Goal: Task Accomplishment & Management: Manage account settings

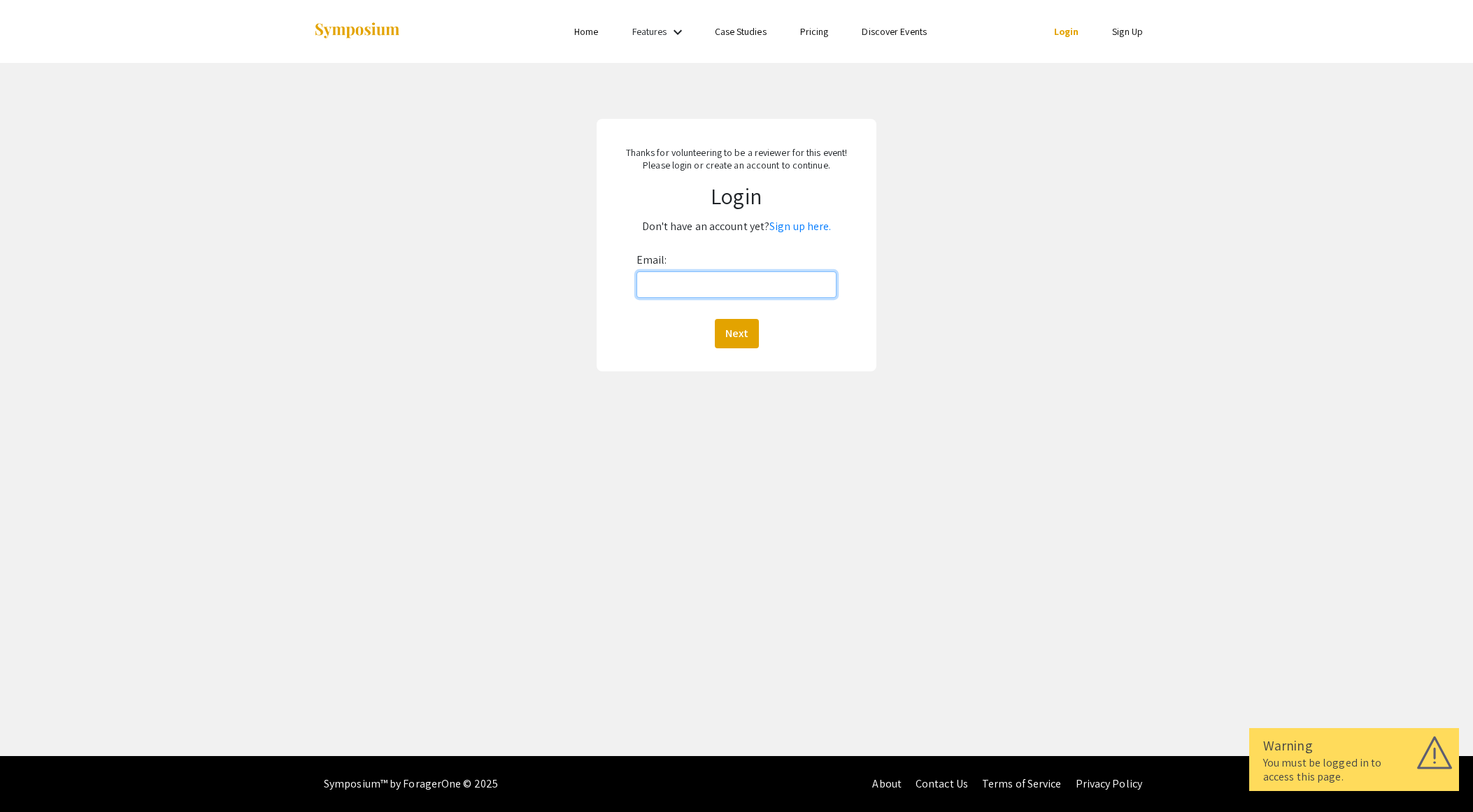
click at [683, 294] on input "Email:" at bounding box center [736, 284] width 200 height 26
type input "rzhou@charlotte.edu"
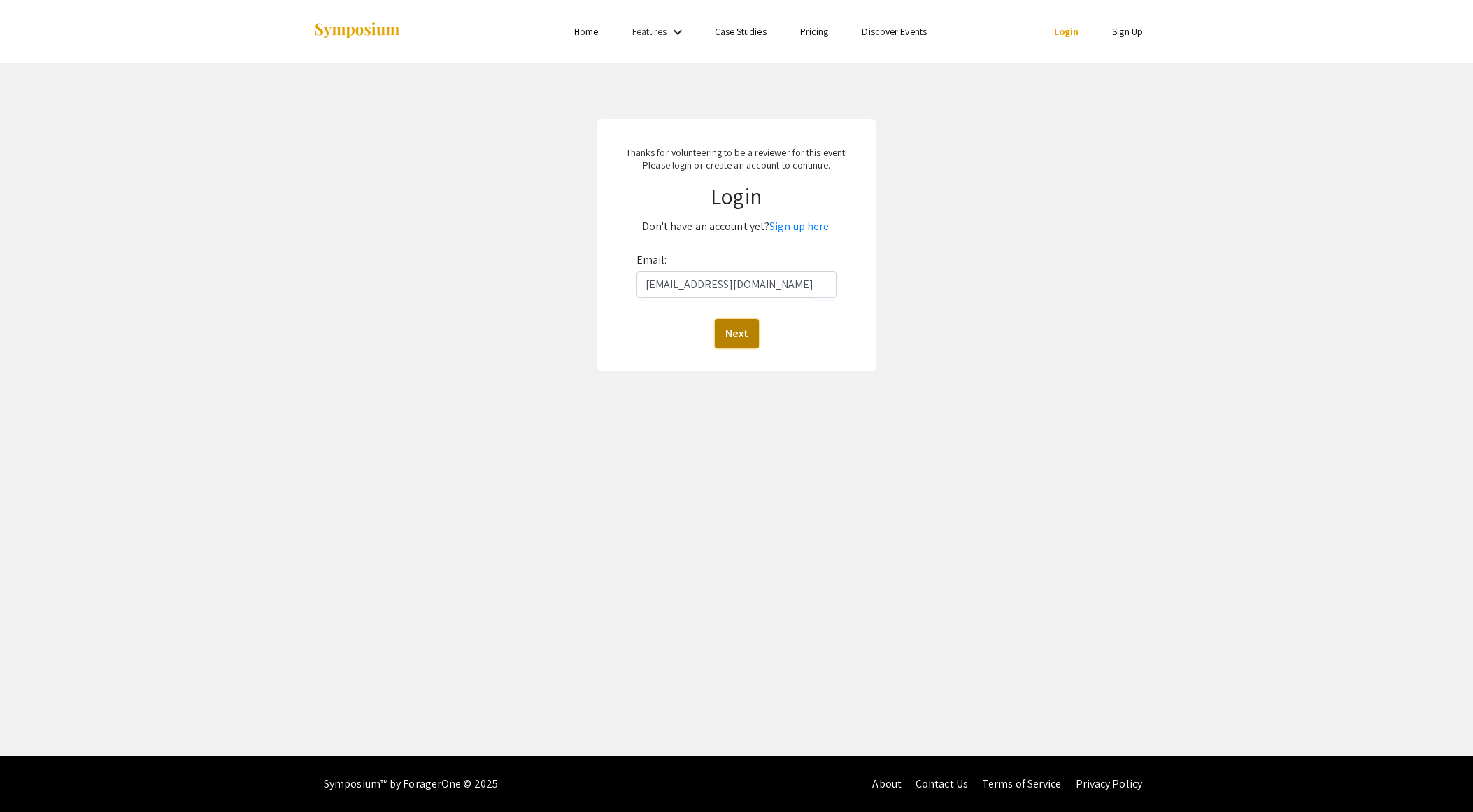
click at [736, 335] on button "Next" at bounding box center [736, 333] width 44 height 29
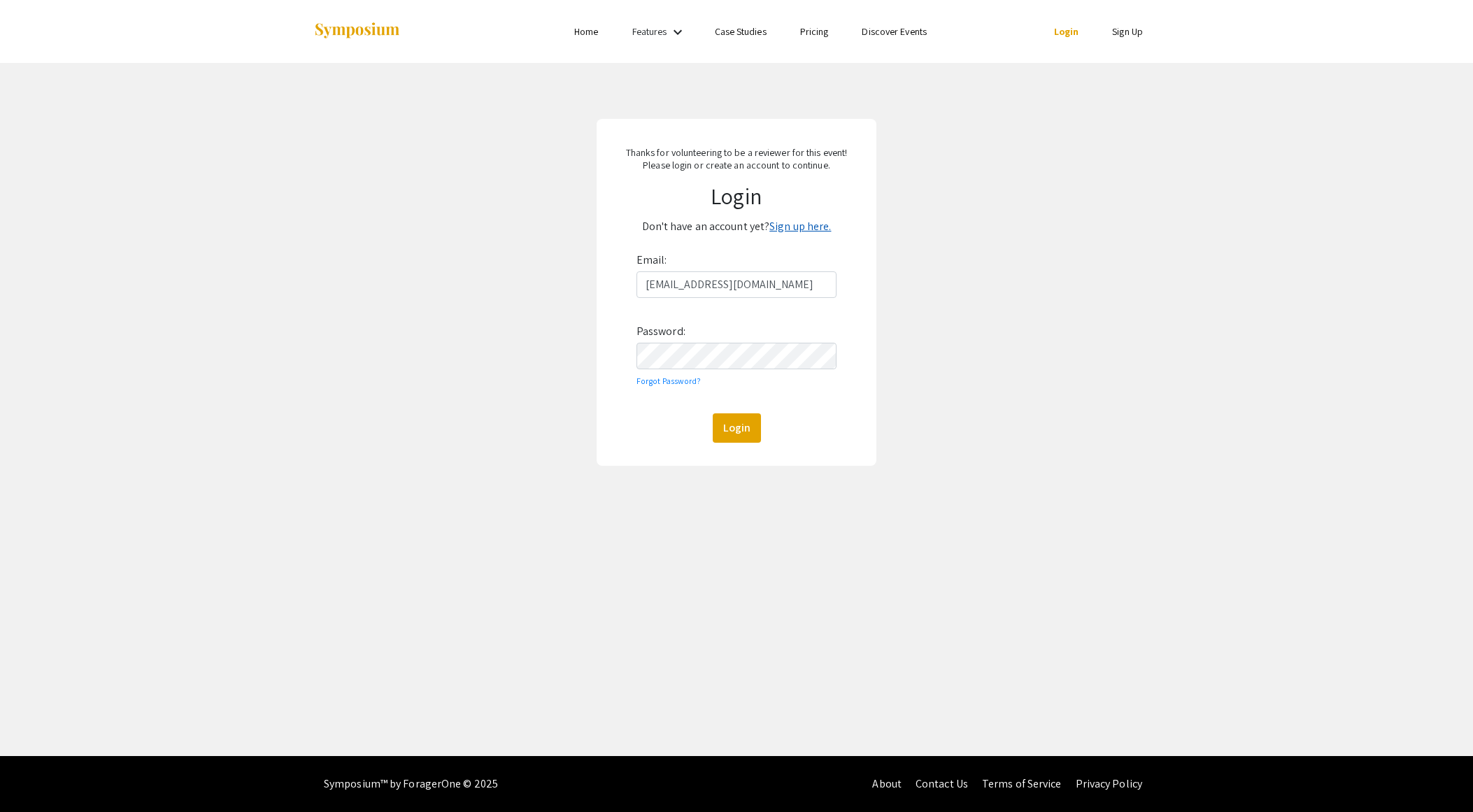
click at [807, 227] on link "Sign up here." at bounding box center [800, 226] width 62 height 15
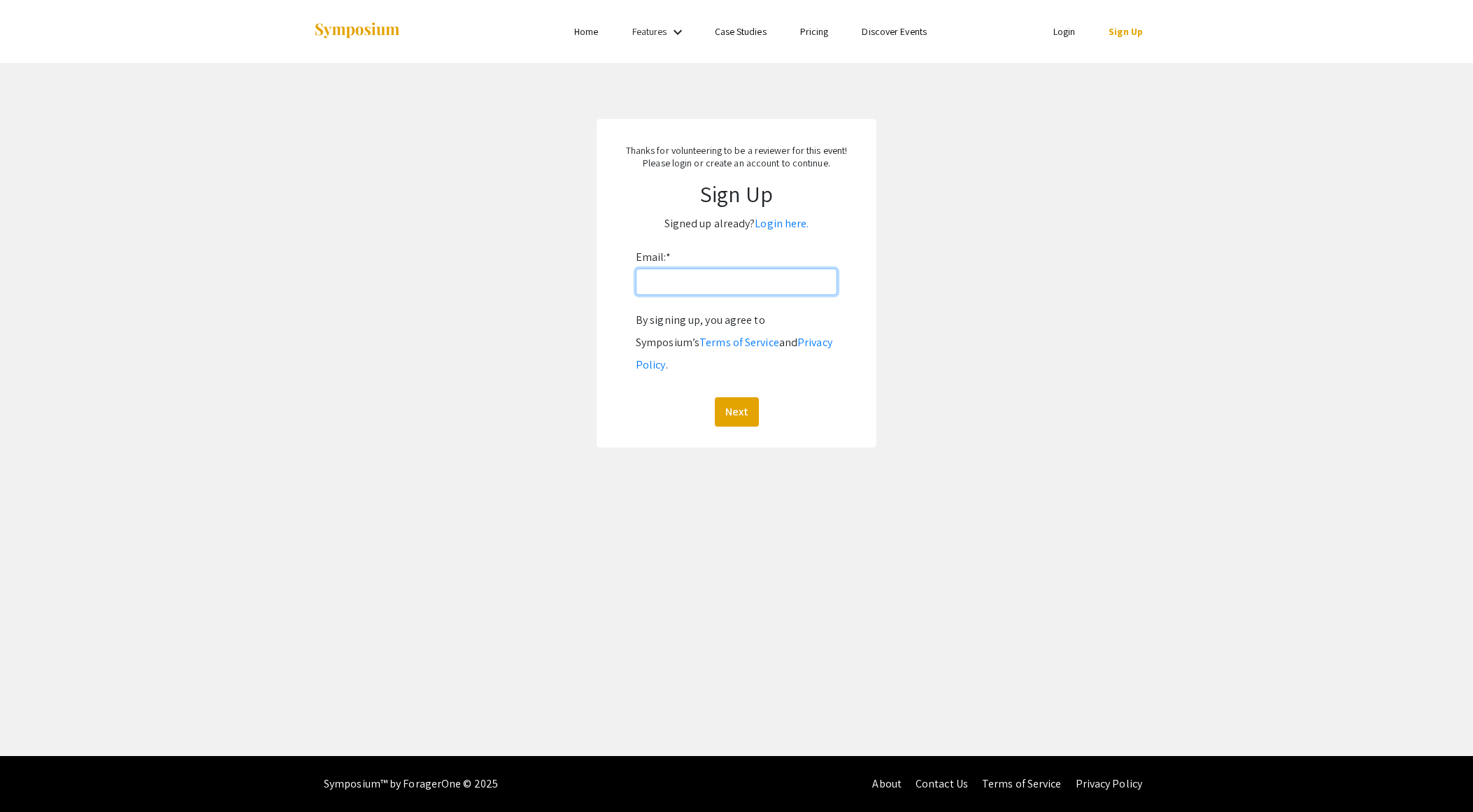
click at [697, 275] on input "Email: *" at bounding box center [736, 281] width 202 height 26
type input "rzhou@charlotte.edu"
click at [738, 397] on button "Next" at bounding box center [736, 411] width 44 height 29
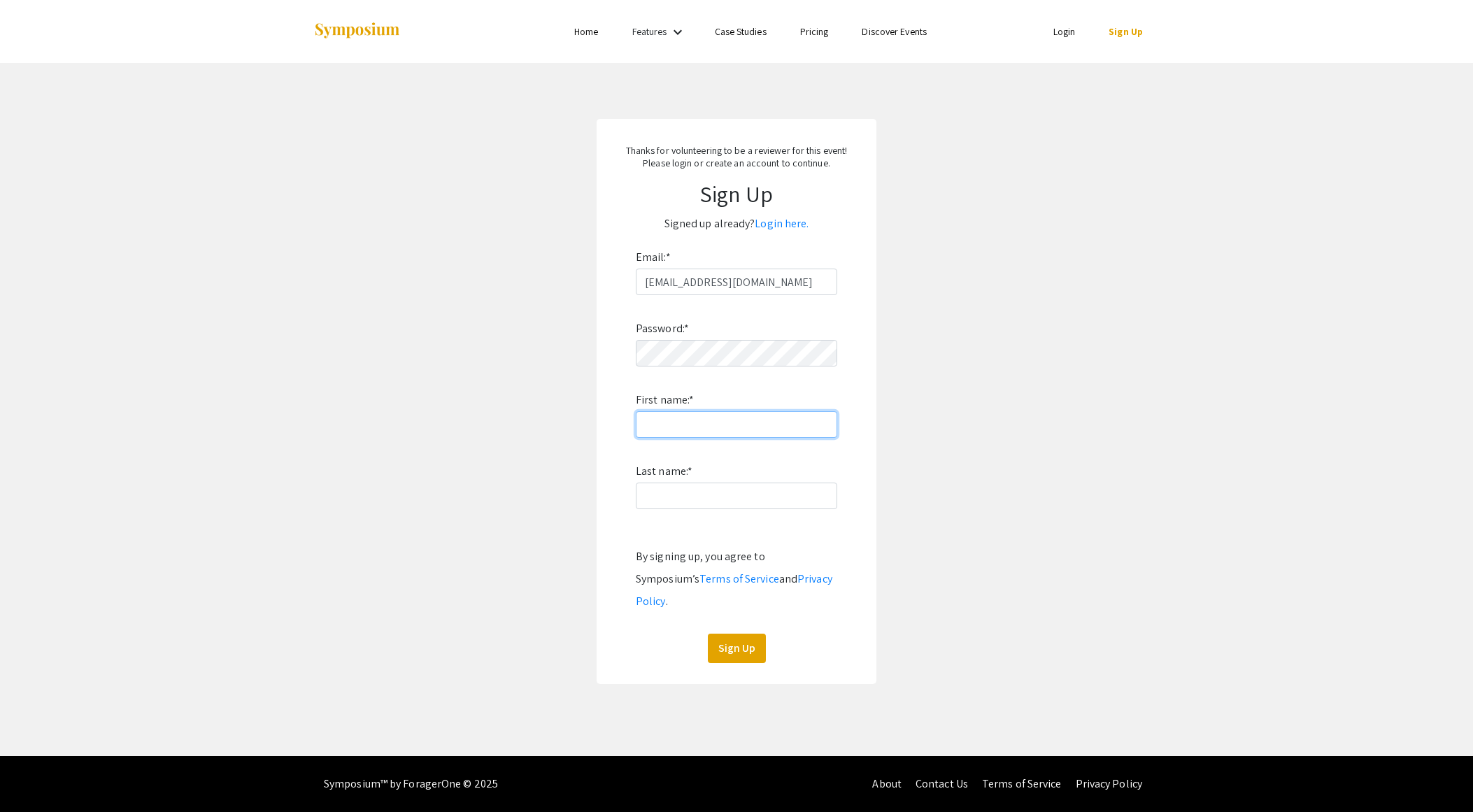
click at [698, 427] on input "First name: *" at bounding box center [736, 424] width 202 height 26
type input "Ru"
click at [664, 493] on input "Last name: *" at bounding box center [736, 495] width 202 height 26
type input "Zhou"
click at [739, 634] on button "Sign Up" at bounding box center [737, 648] width 58 height 29
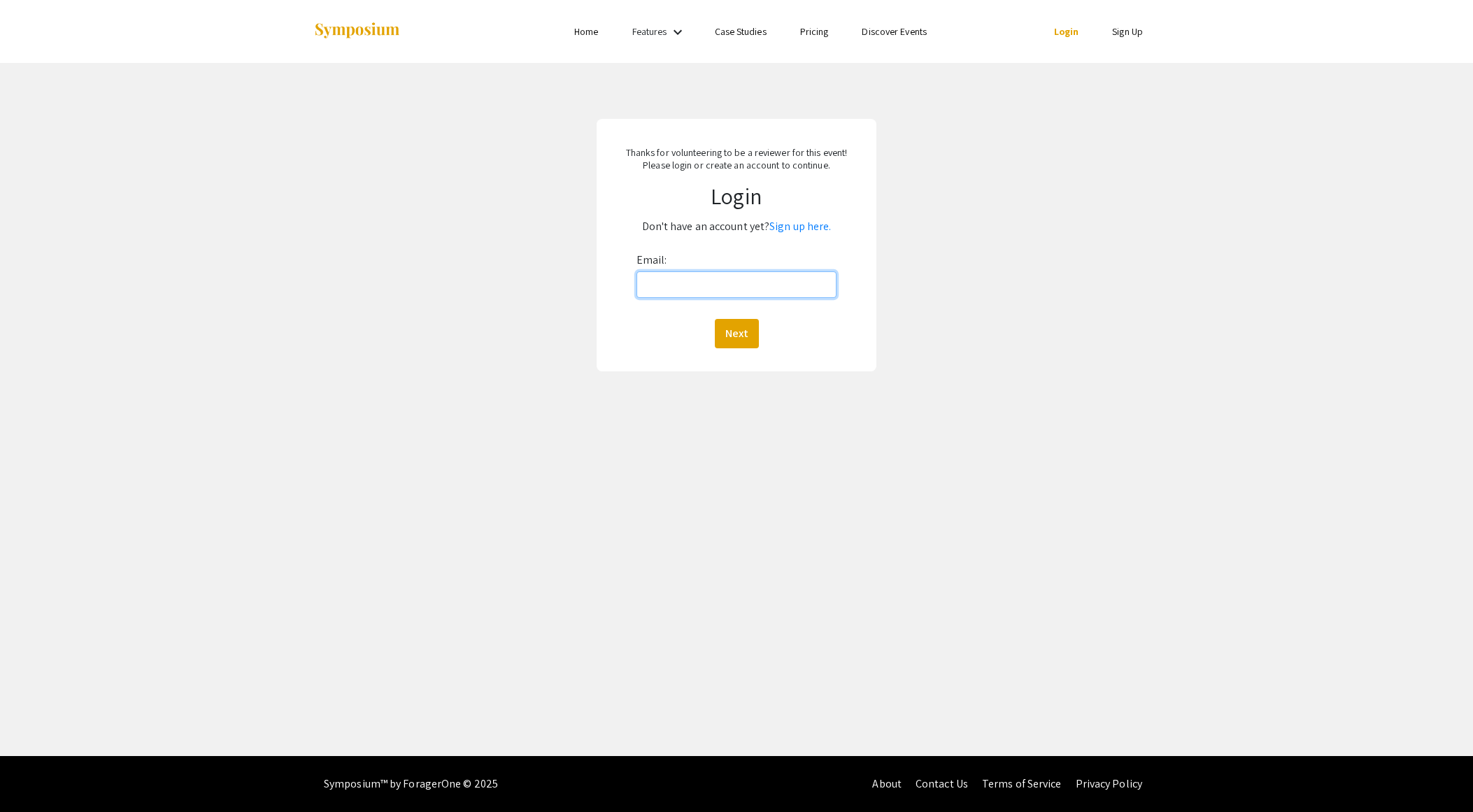
click at [671, 289] on input "Email:" at bounding box center [736, 284] width 200 height 26
type input "rzhou@charlotte.edu"
click at [733, 333] on button "Next" at bounding box center [736, 333] width 44 height 29
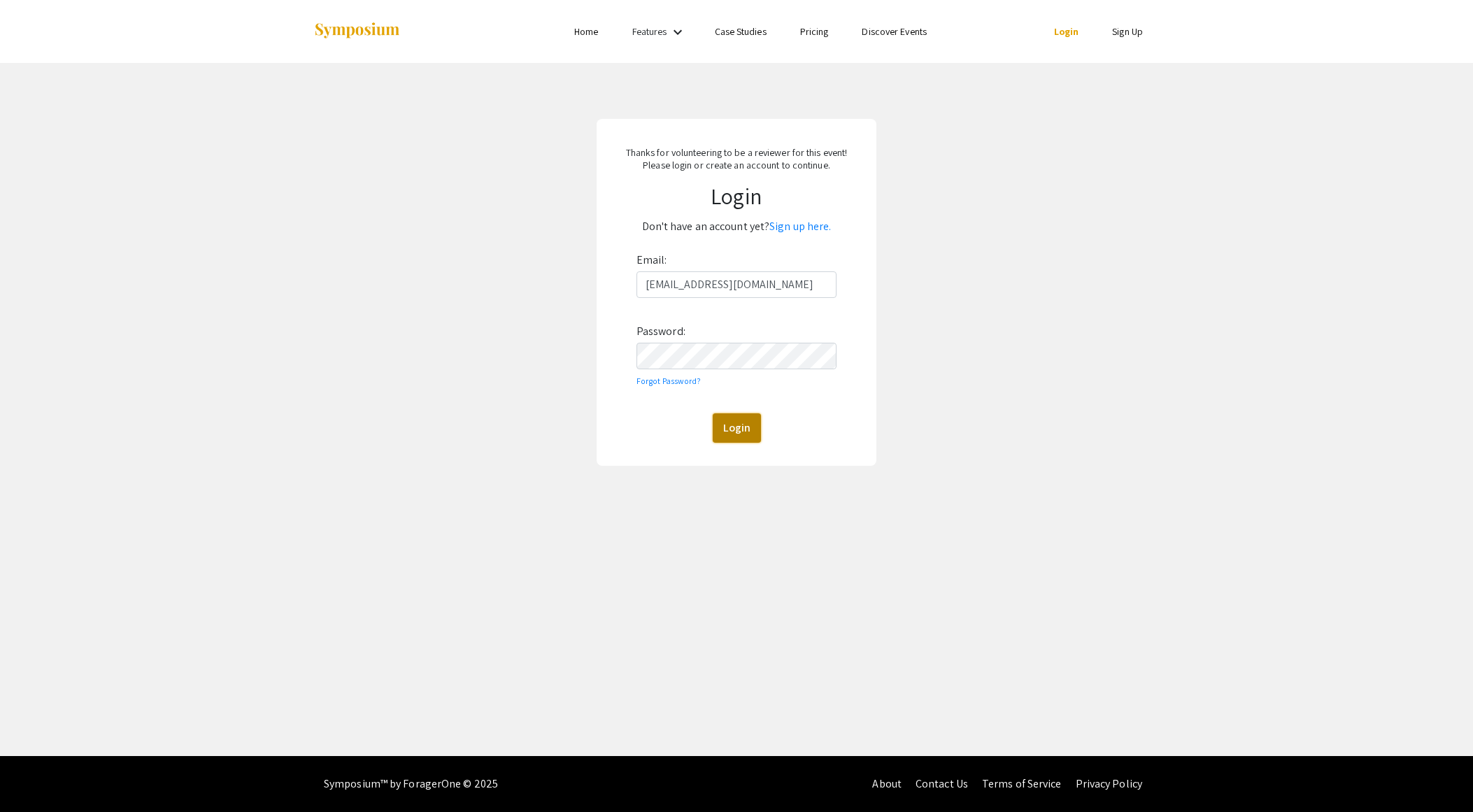
click at [731, 427] on button "Login" at bounding box center [737, 427] width 49 height 29
click at [540, 353] on div "Thanks for volunteering to be a reviewer for this event! Please login or create…" at bounding box center [736, 292] width 1494 height 459
click at [741, 421] on button "Login" at bounding box center [737, 427] width 49 height 29
click at [731, 424] on button "Login" at bounding box center [737, 427] width 49 height 29
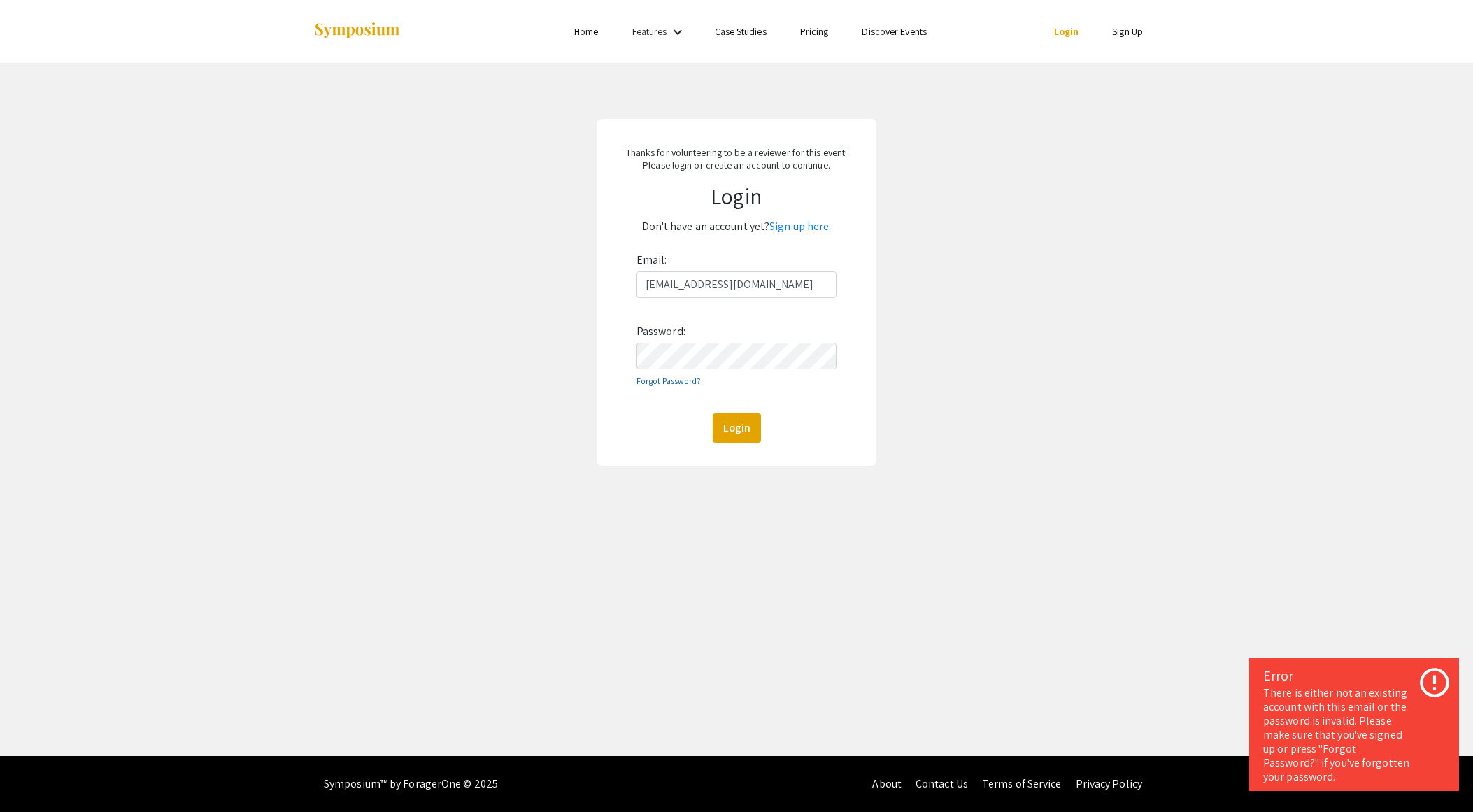
click at [667, 380] on link "Forgot Password?" at bounding box center [669, 380] width 65 height 10
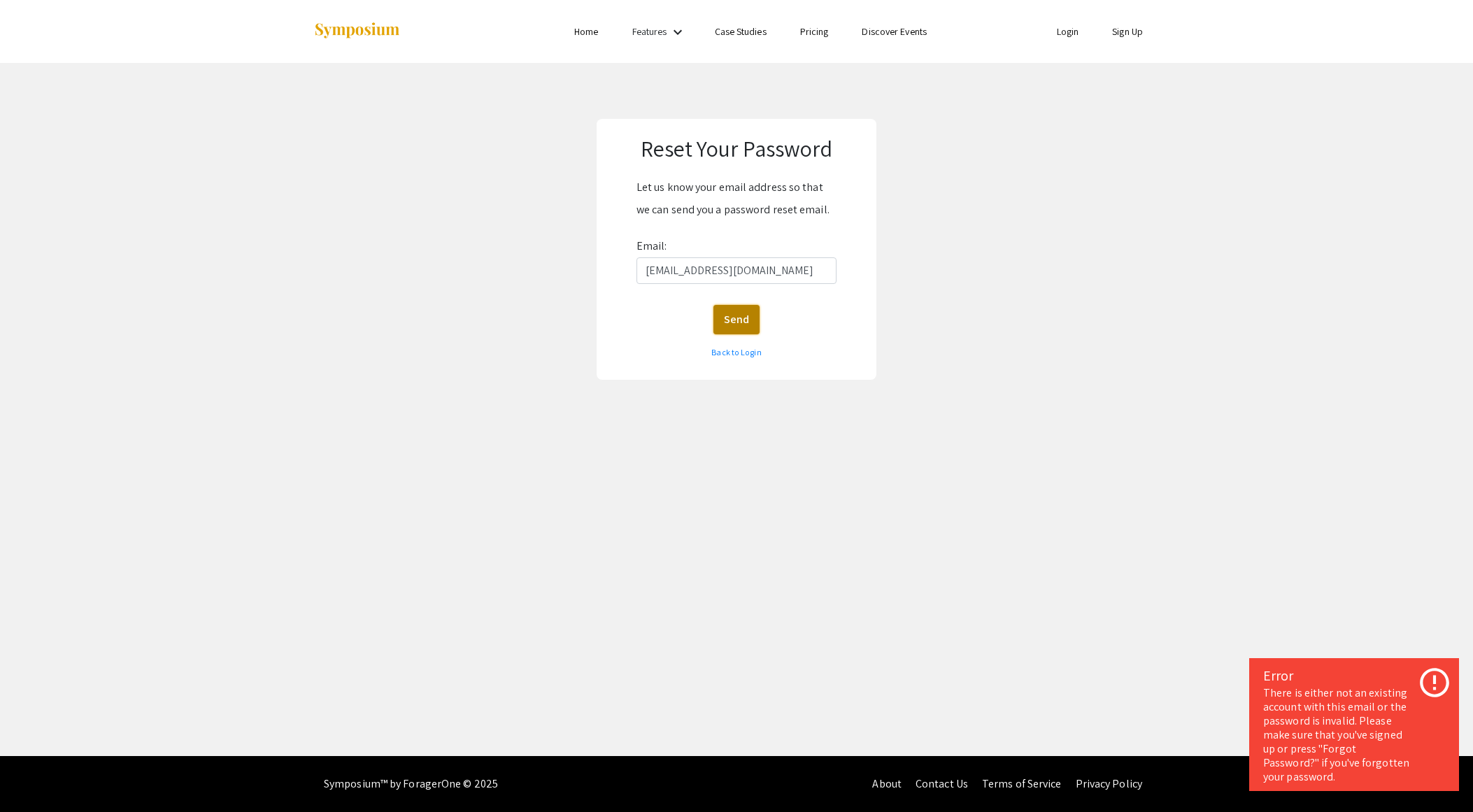
click at [737, 313] on button "Send" at bounding box center [736, 319] width 46 height 29
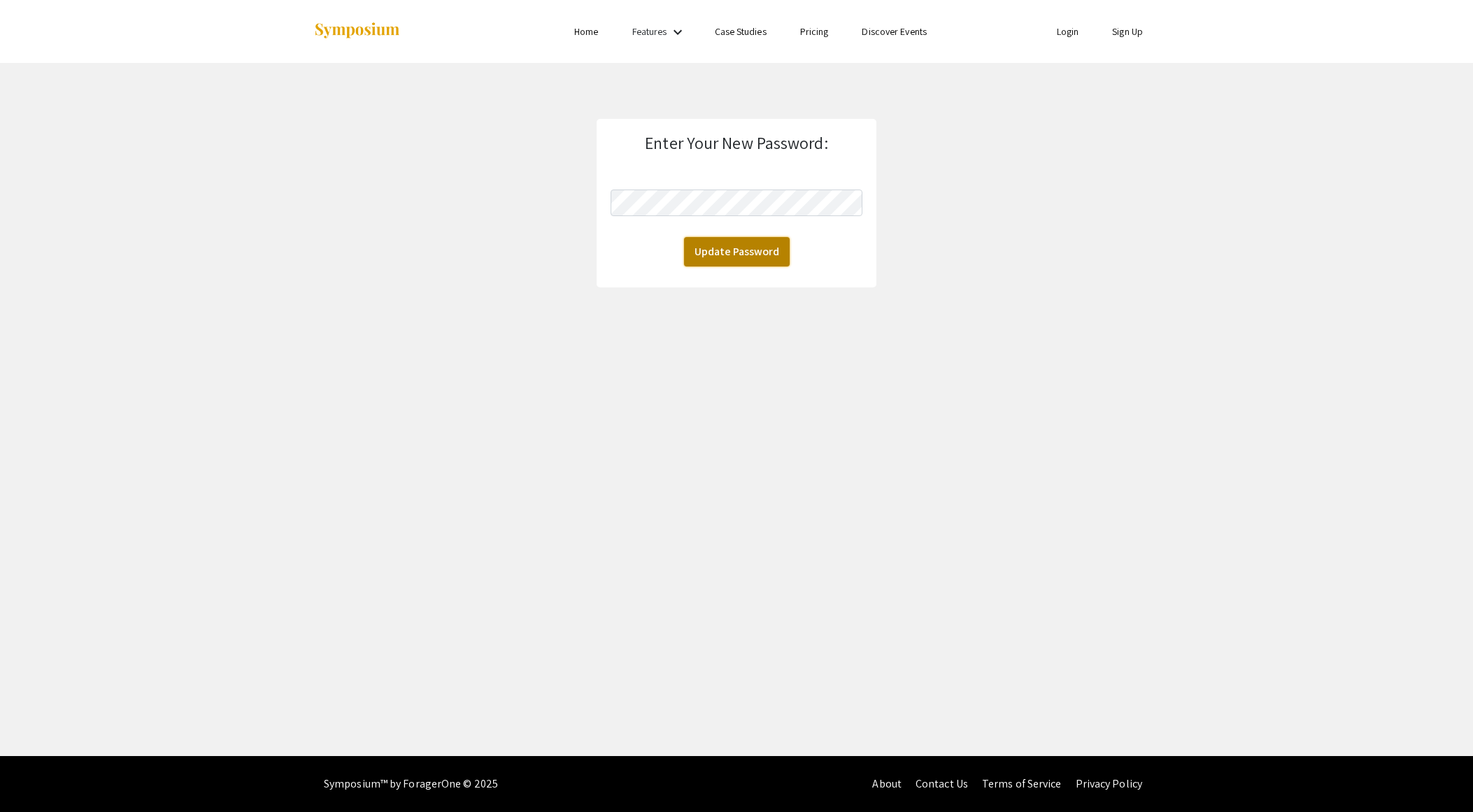
click at [722, 256] on button "Update Password" at bounding box center [736, 251] width 106 height 29
